Goal: Navigation & Orientation: Understand site structure

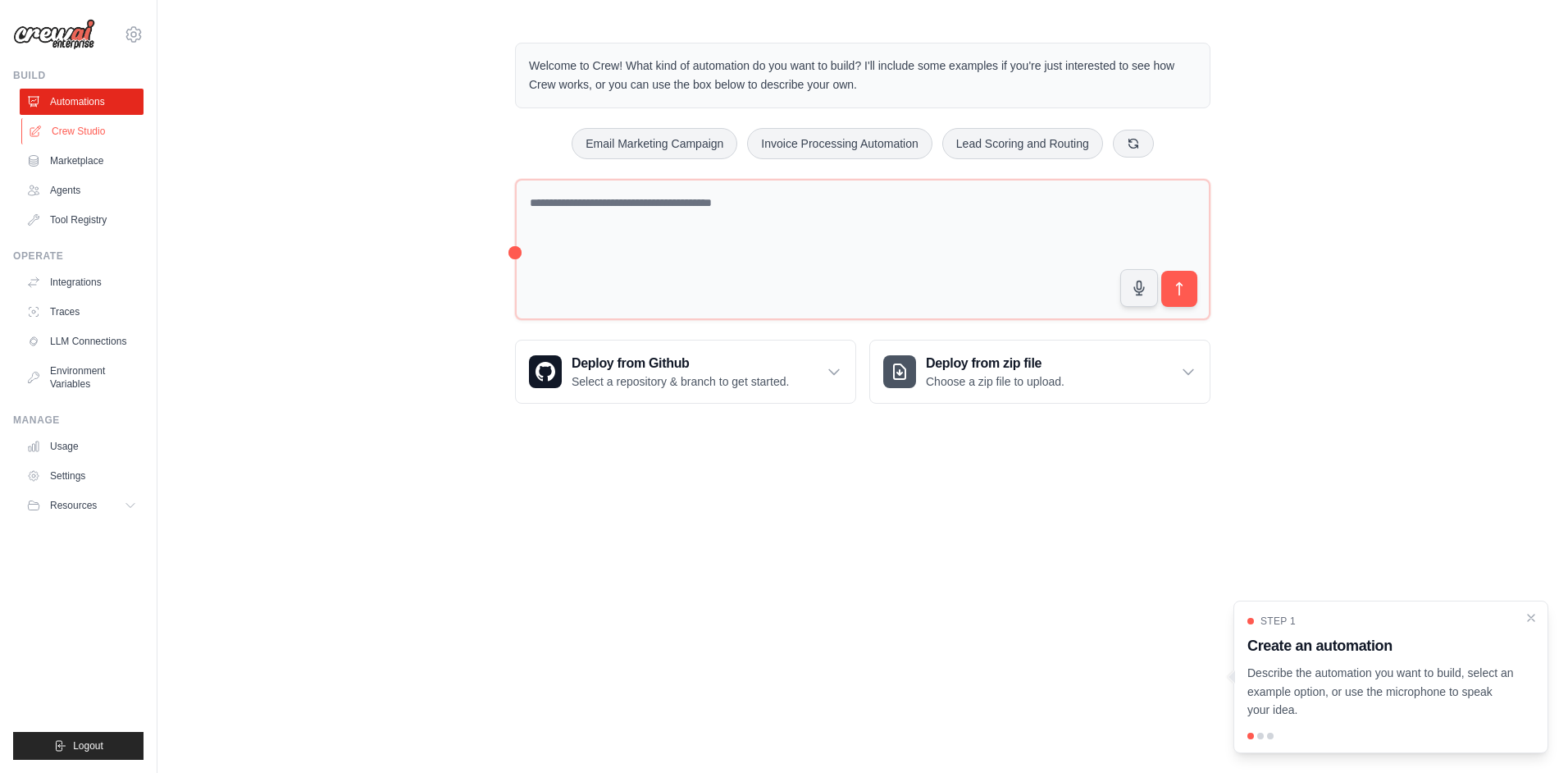
click at [84, 133] on link "Crew Studio" at bounding box center [83, 131] width 124 height 26
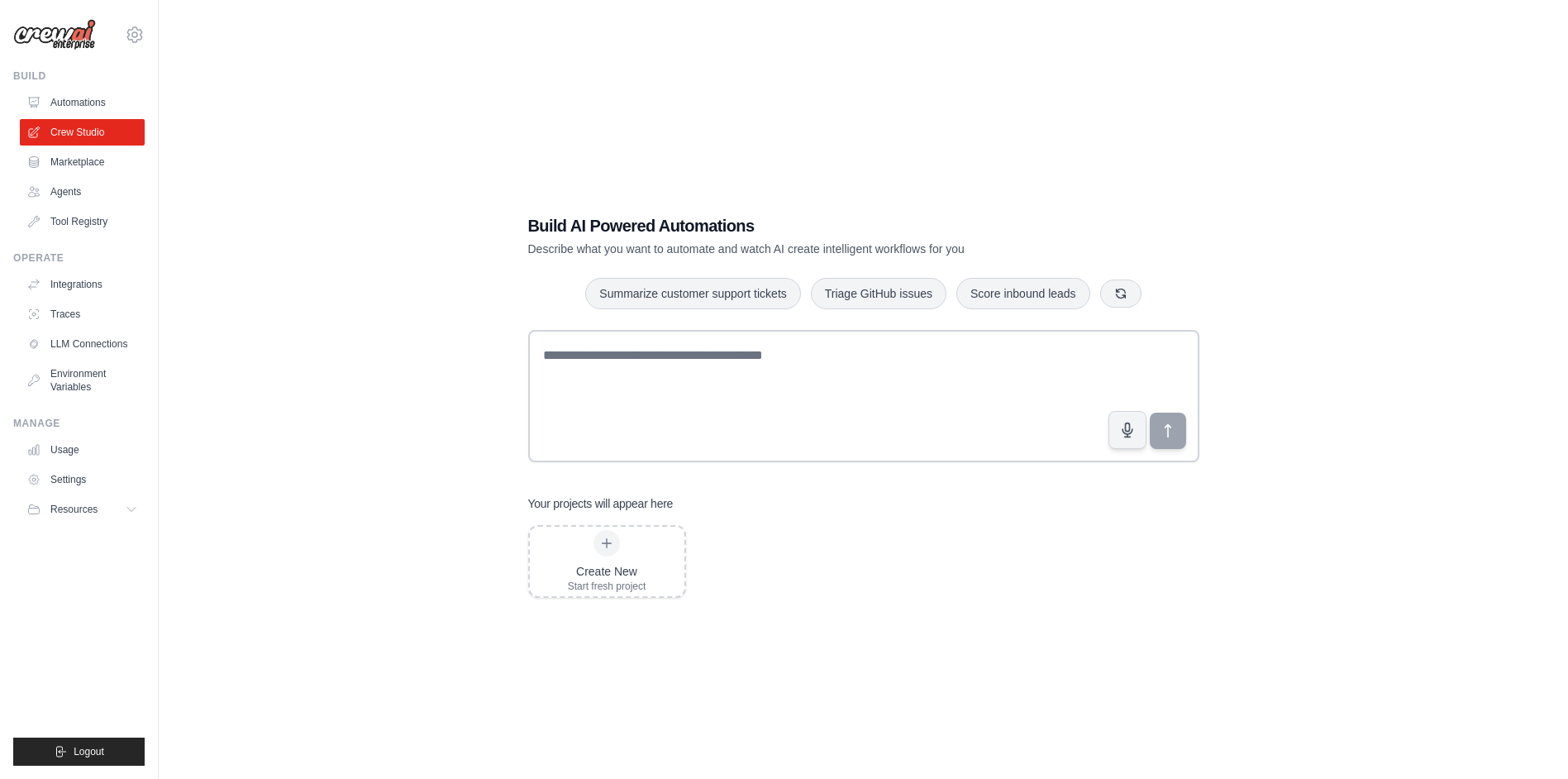
click at [87, 100] on link "Automations" at bounding box center [82, 102] width 125 height 26
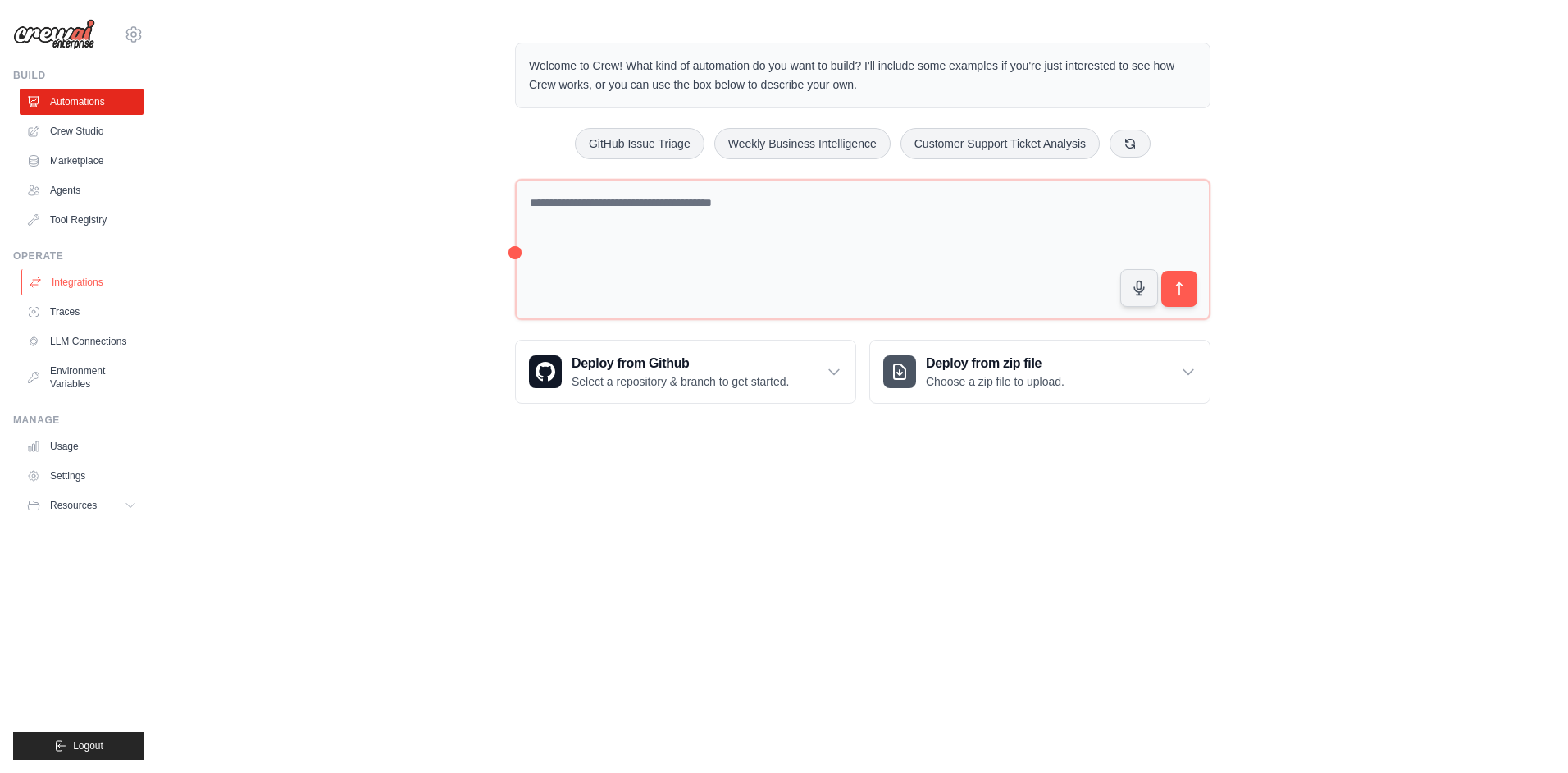
click at [84, 288] on link "Integrations" at bounding box center [83, 282] width 124 height 26
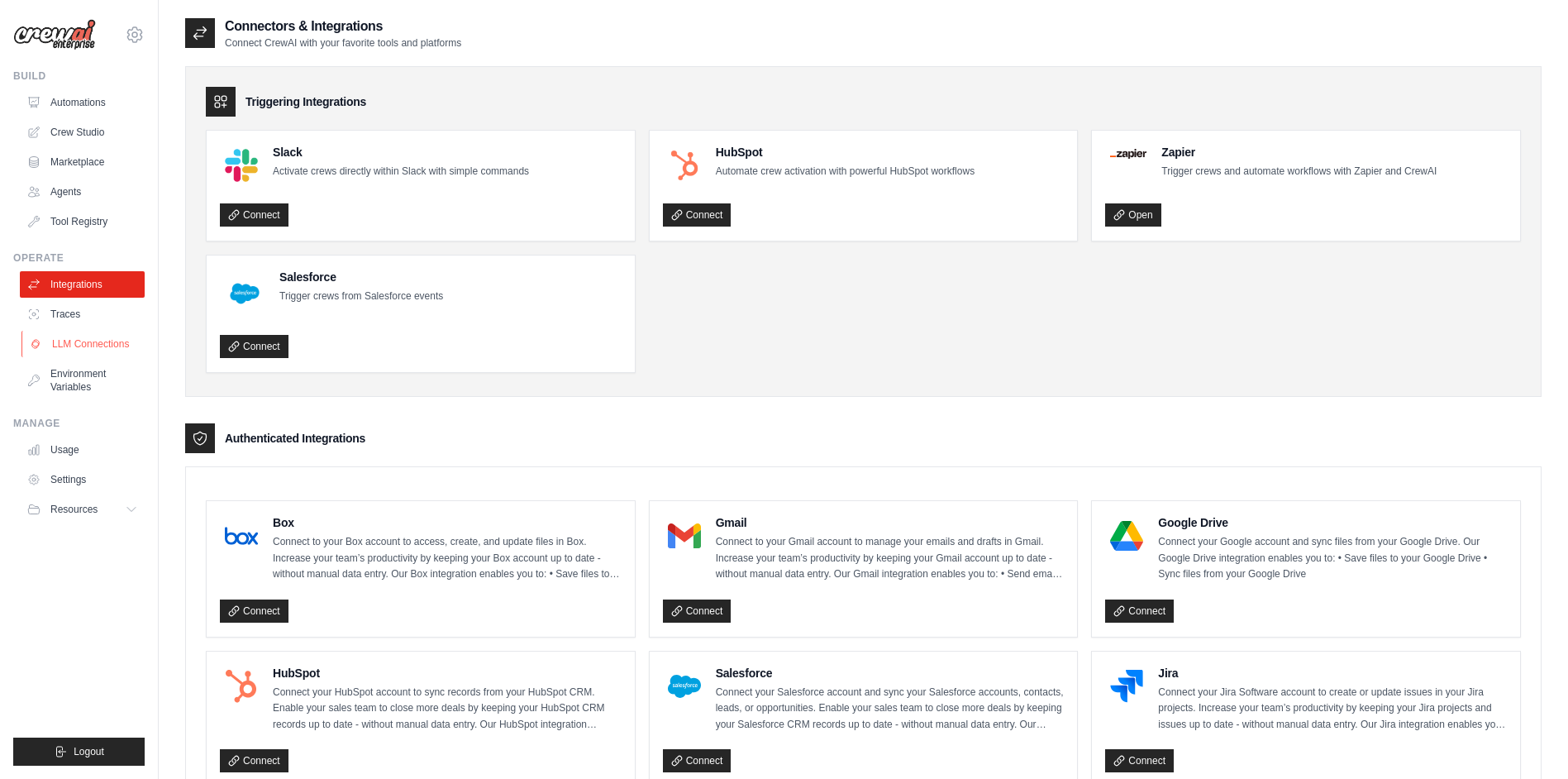
click at [85, 344] on link "LLM Connections" at bounding box center [84, 344] width 125 height 26
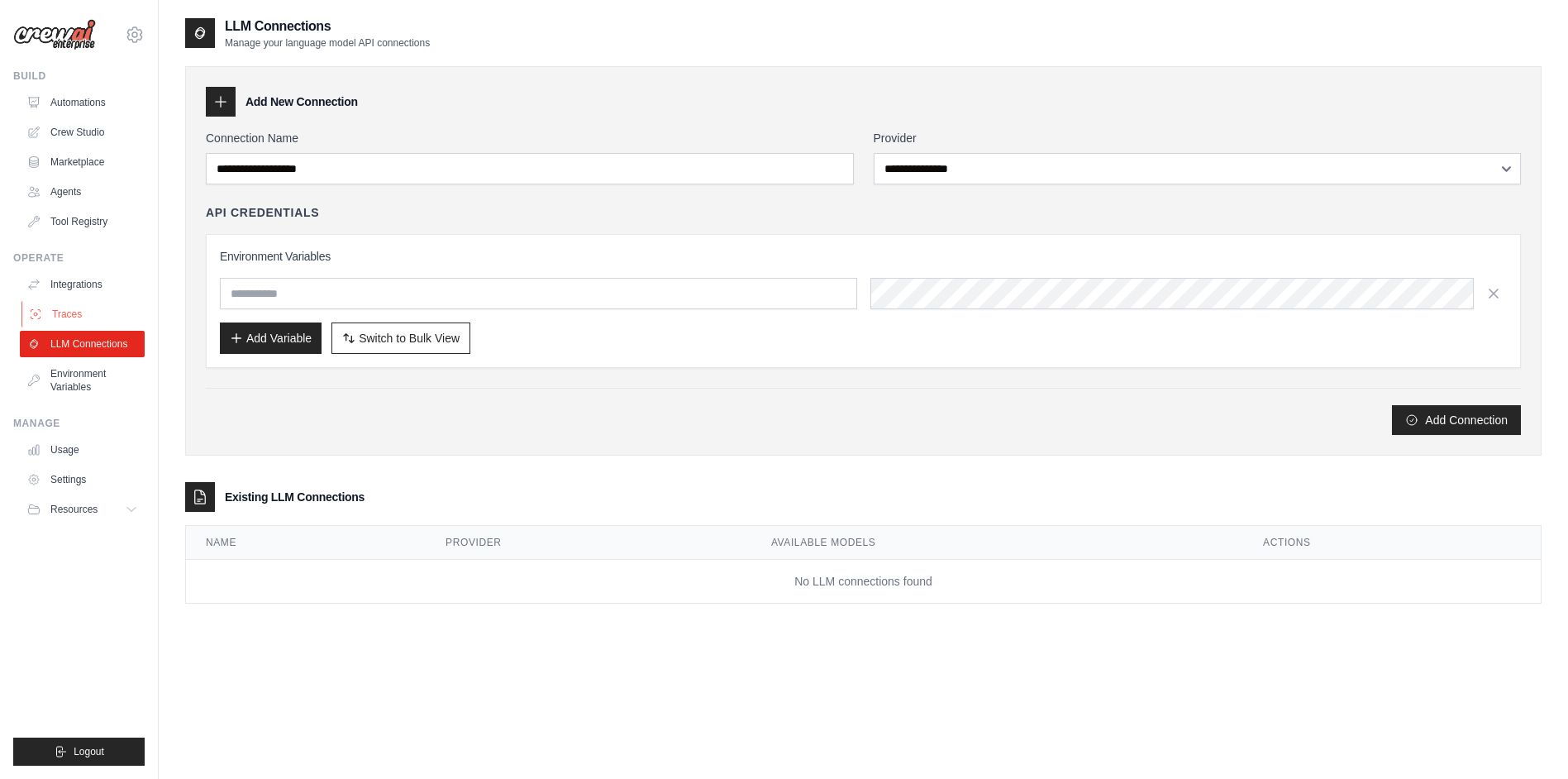
click at [85, 307] on link "Traces" at bounding box center [84, 314] width 125 height 26
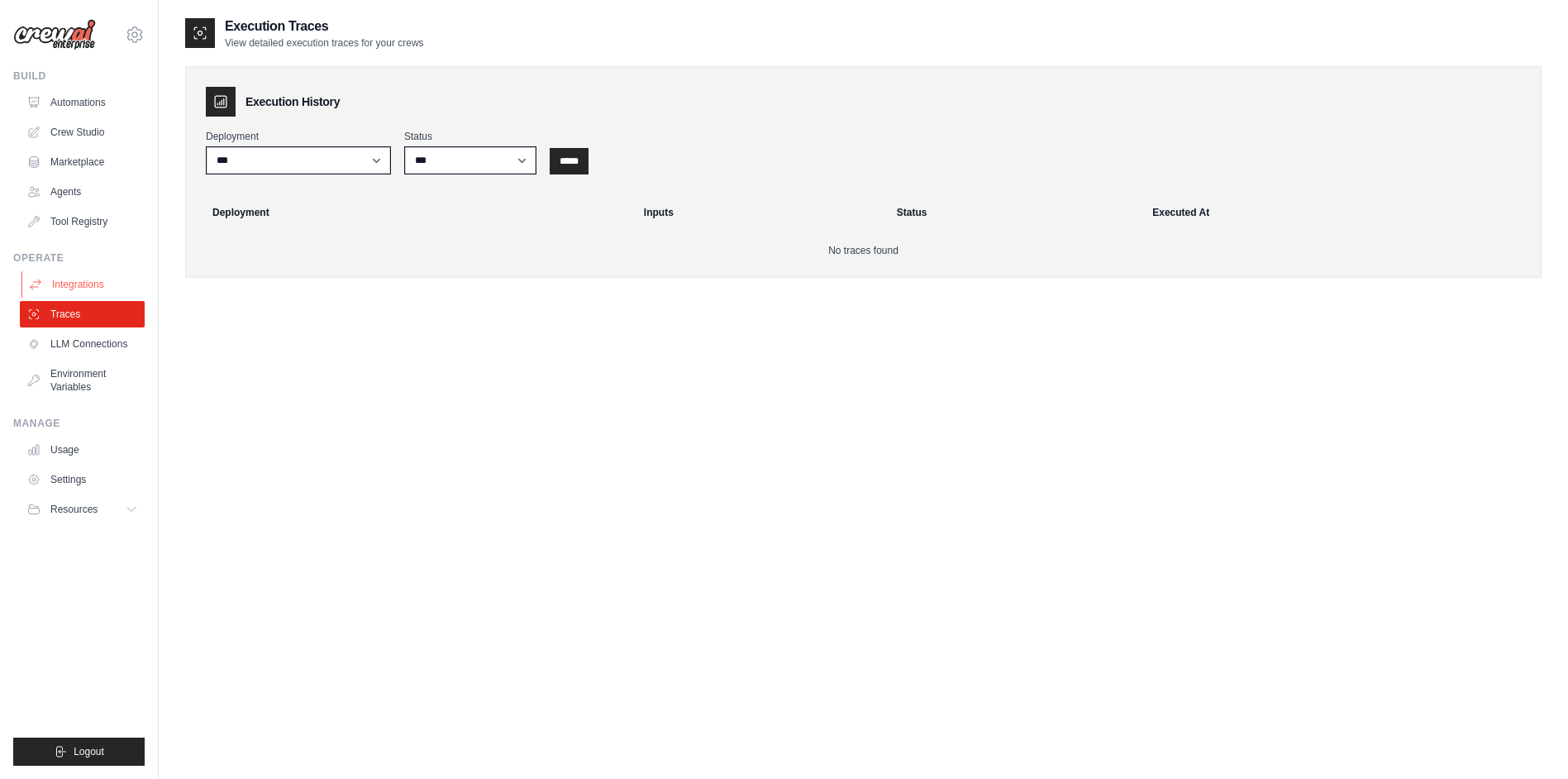
click at [85, 286] on link "Integrations" at bounding box center [84, 284] width 125 height 26
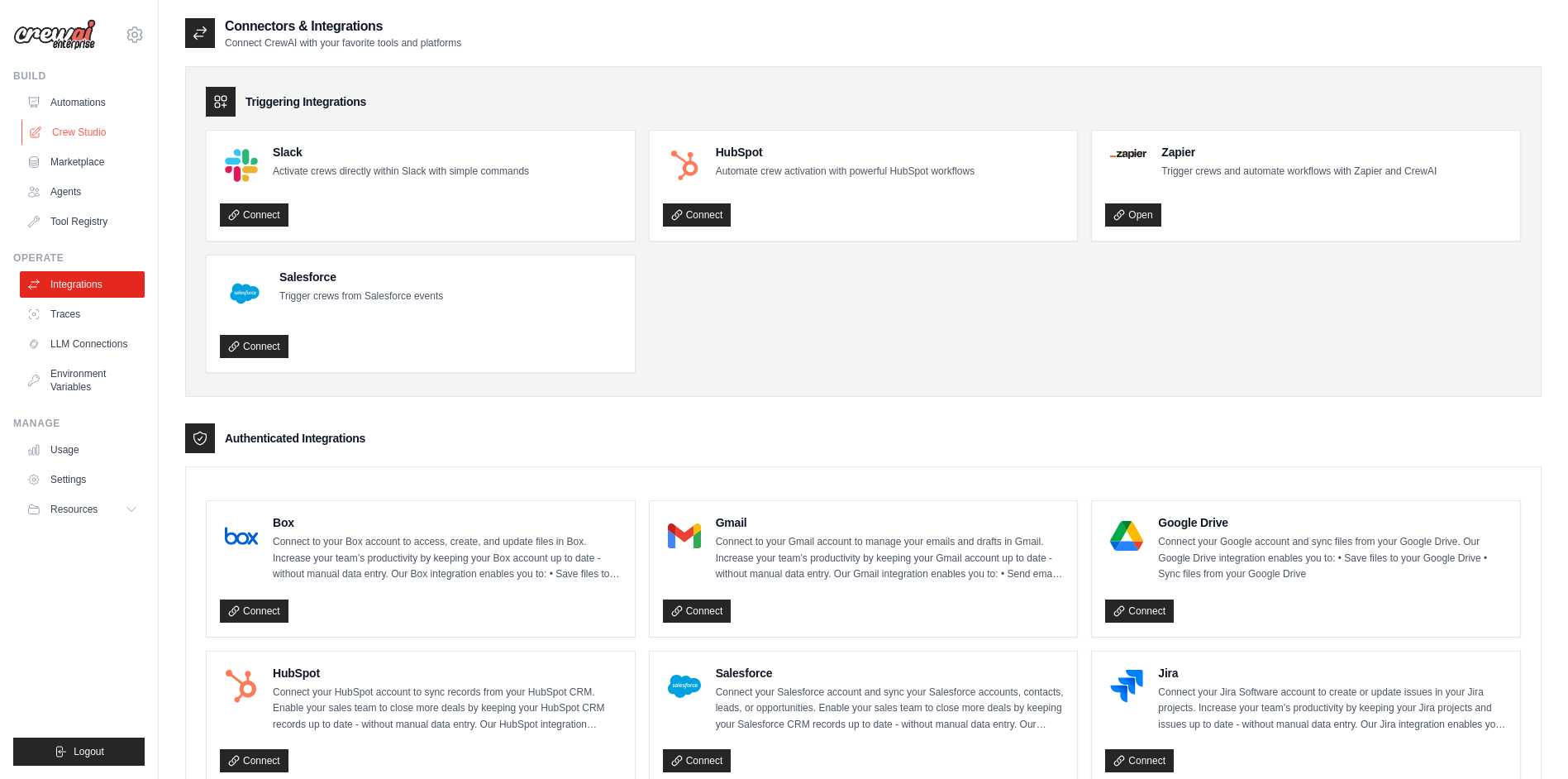
click at [73, 124] on link "Crew Studio" at bounding box center [84, 132] width 125 height 26
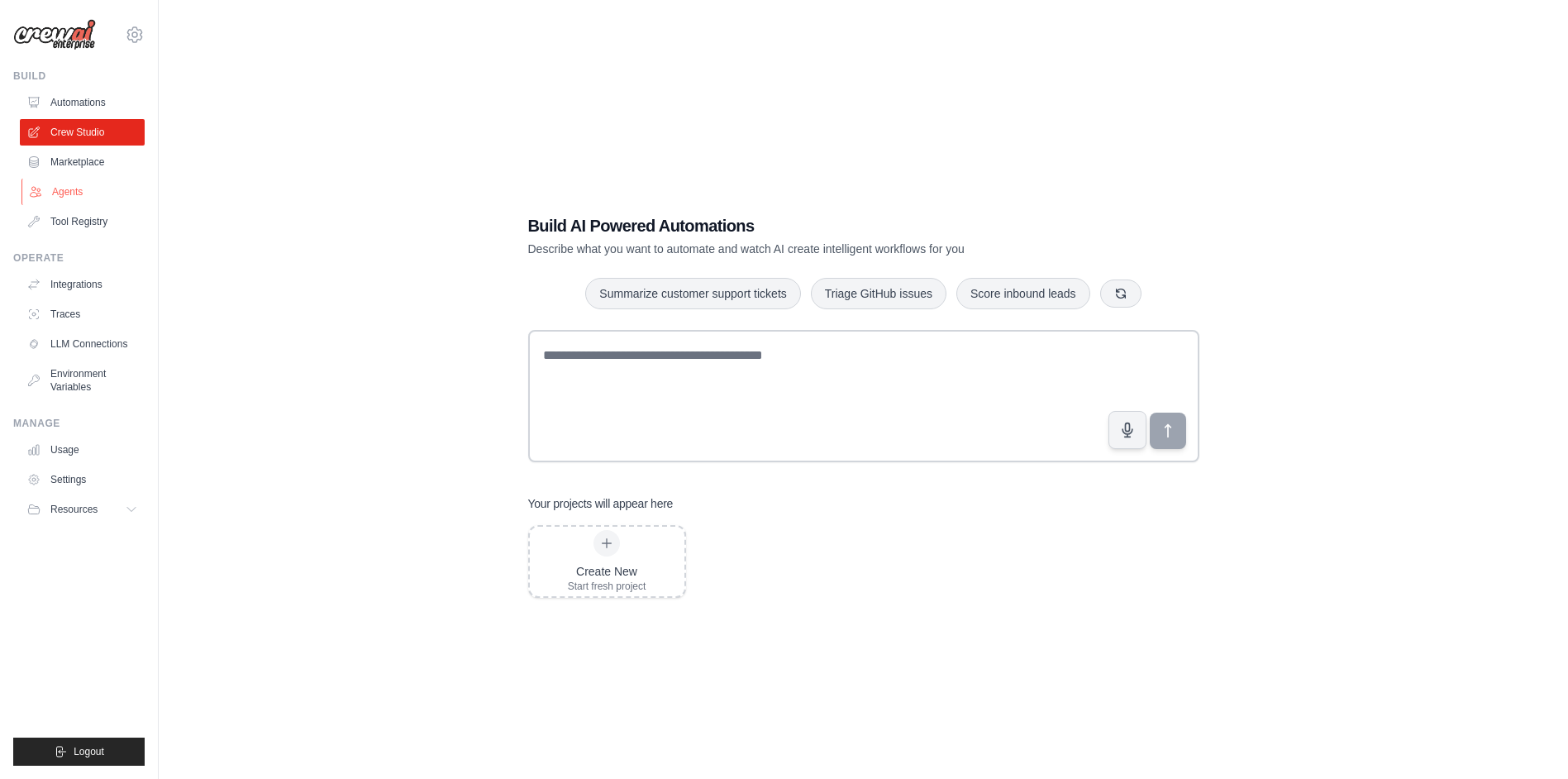
click at [59, 199] on link "Agents" at bounding box center [84, 191] width 125 height 26
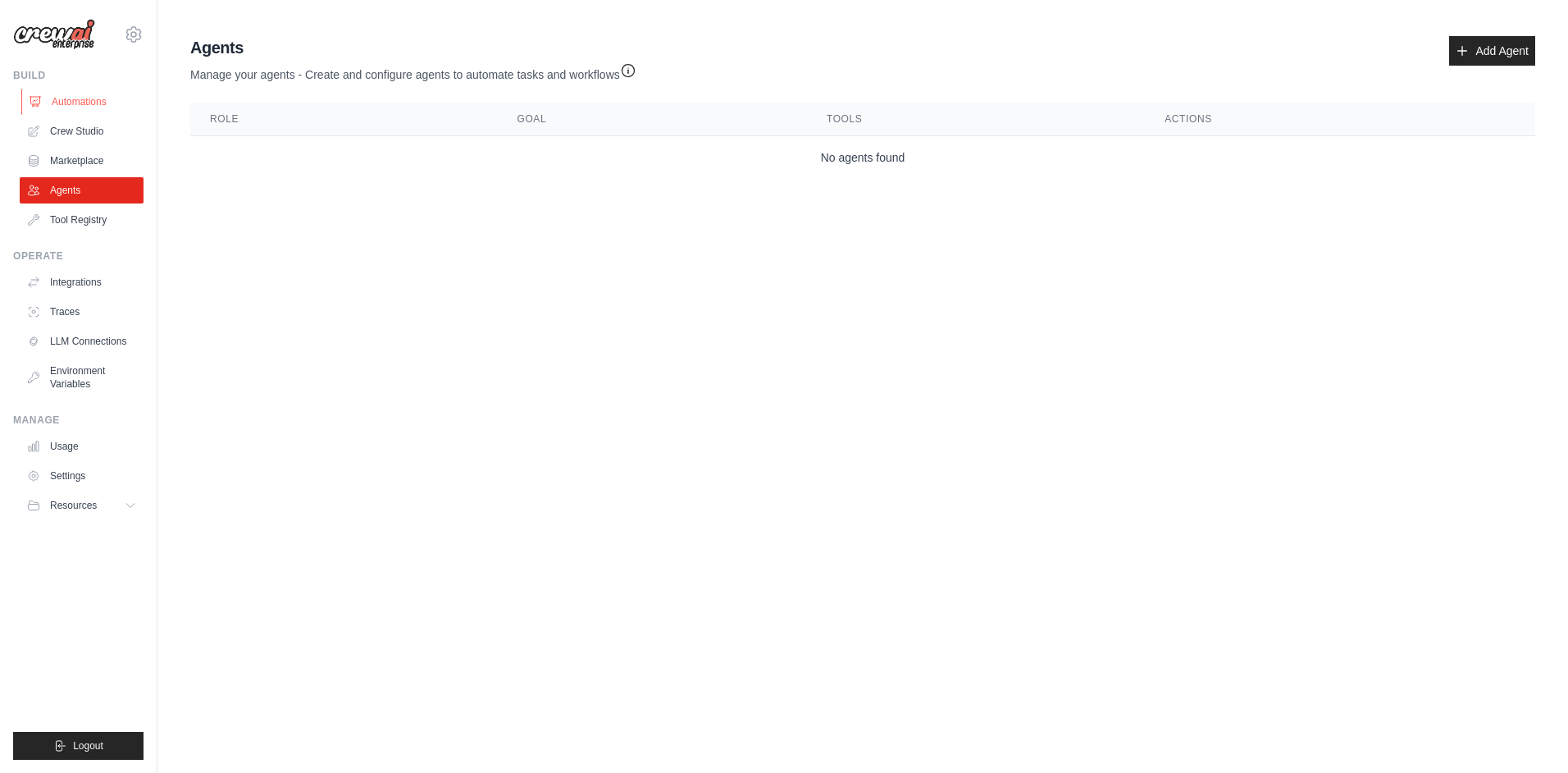
click at [67, 107] on link "Automations" at bounding box center [83, 101] width 124 height 26
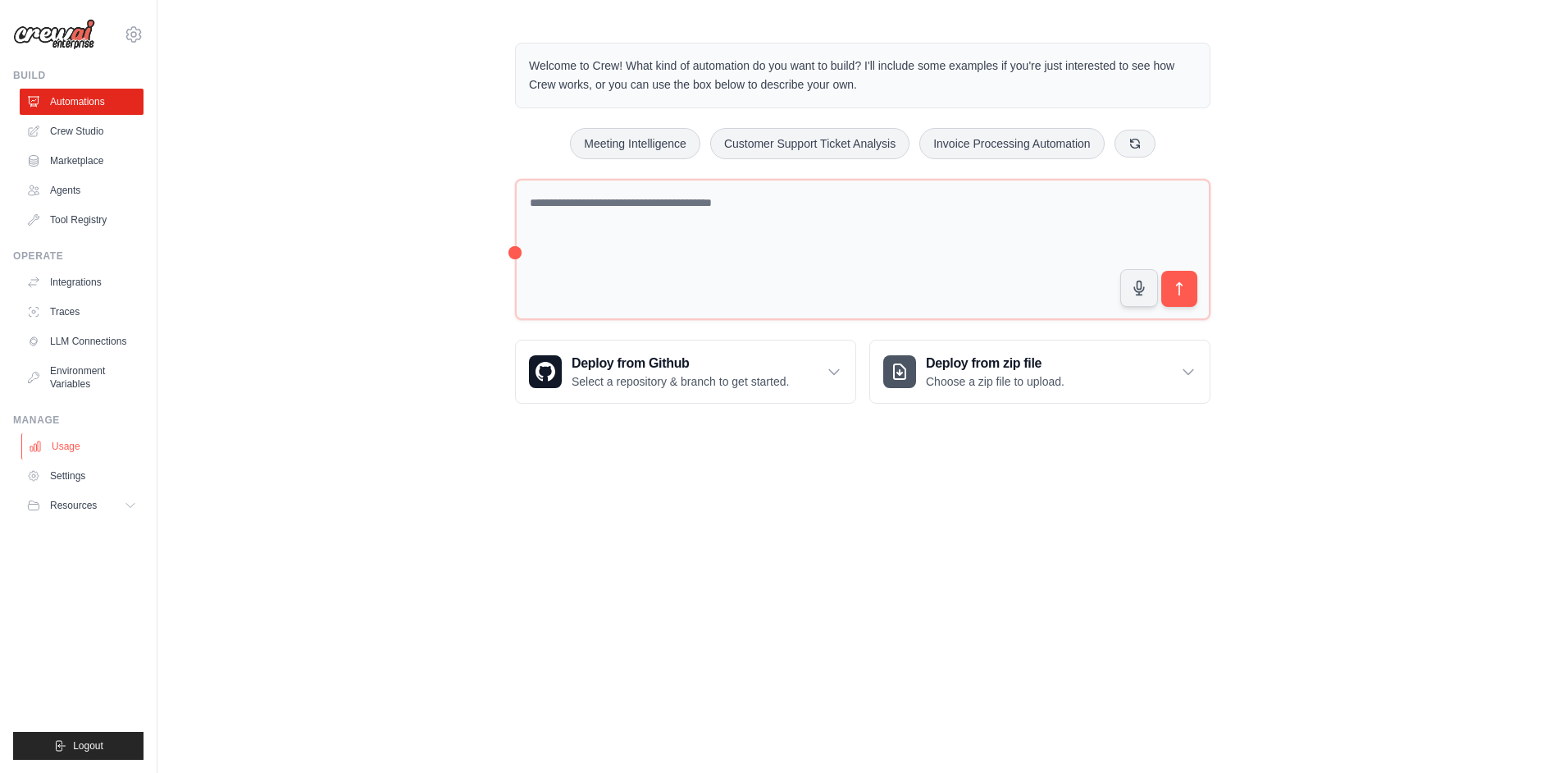
click at [68, 448] on link "Usage" at bounding box center [83, 446] width 124 height 26
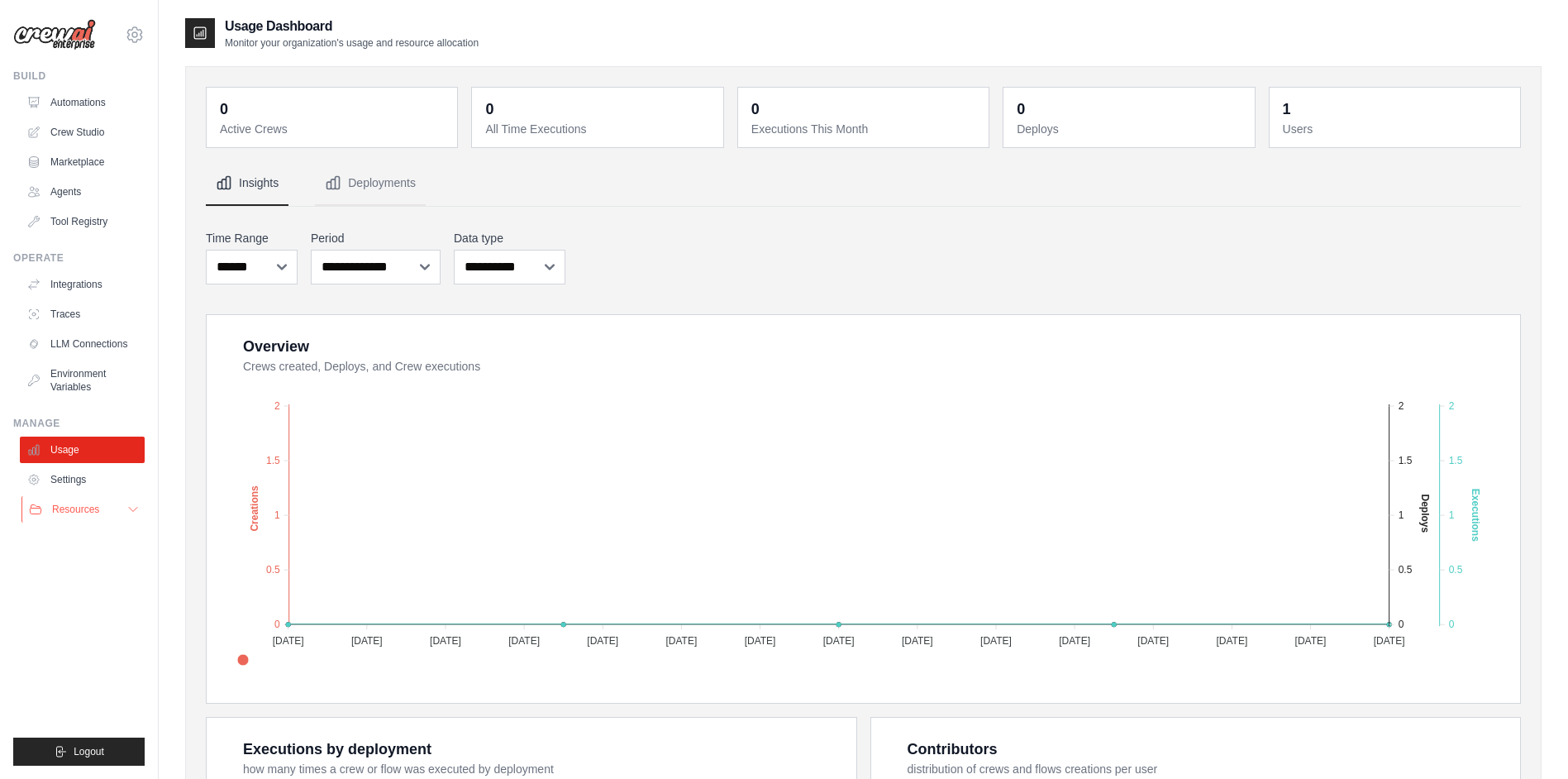
click at [69, 507] on span "Resources" at bounding box center [76, 508] width 47 height 13
click at [76, 611] on span "Video Tutorials" at bounding box center [91, 616] width 66 height 13
